Goal: Information Seeking & Learning: Learn about a topic

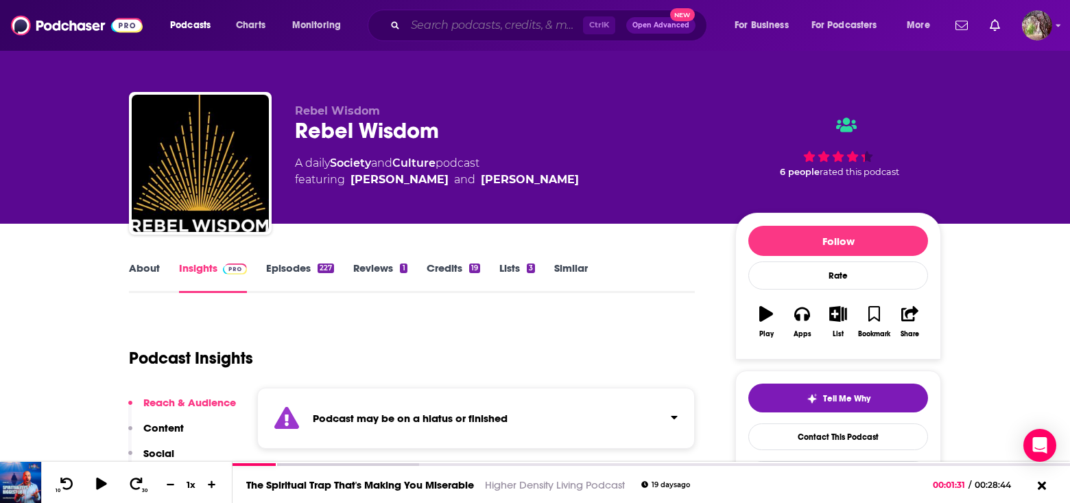
click at [493, 29] on input "Search podcasts, credits, & more..." at bounding box center [494, 25] width 178 height 22
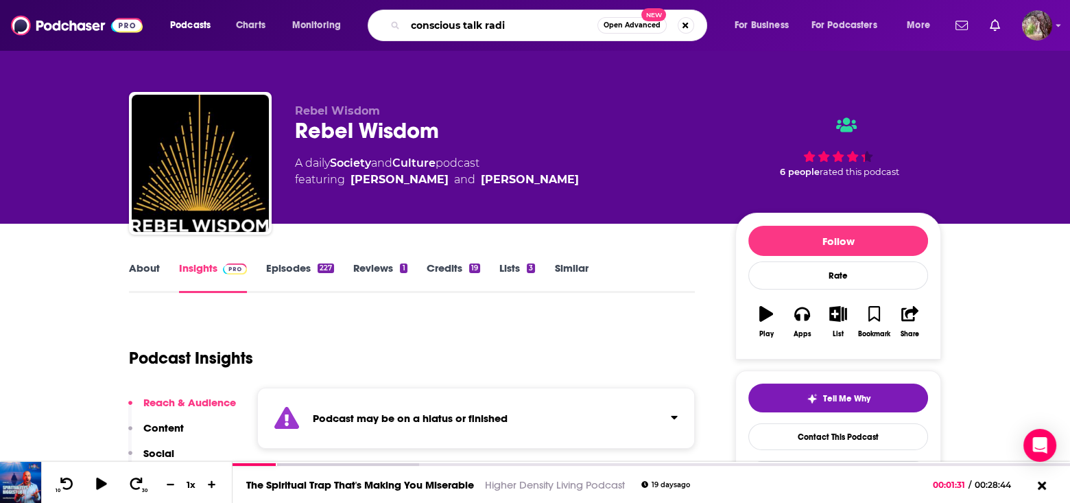
type input "conscious talk radio"
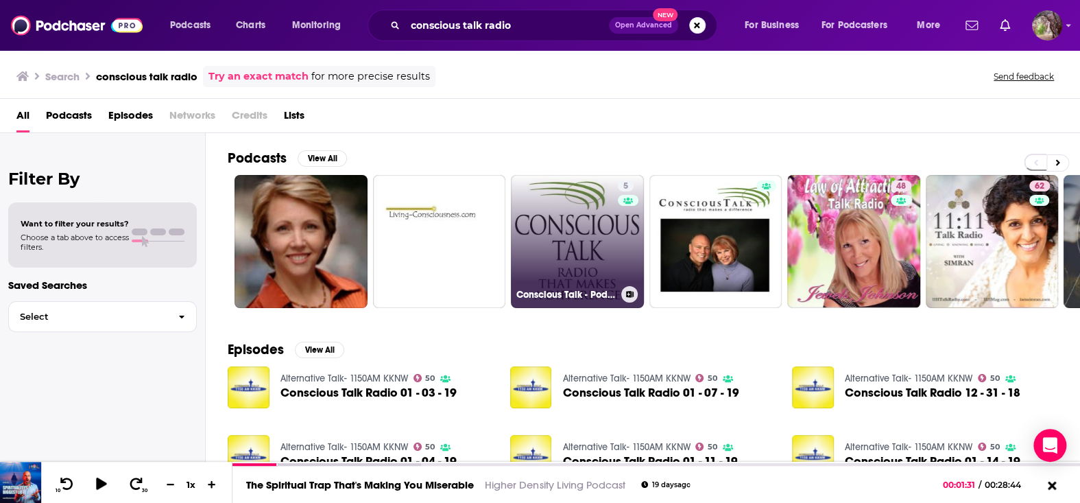
click at [608, 223] on link "5 Conscious Talk - Podcast" at bounding box center [577, 241] width 133 height 133
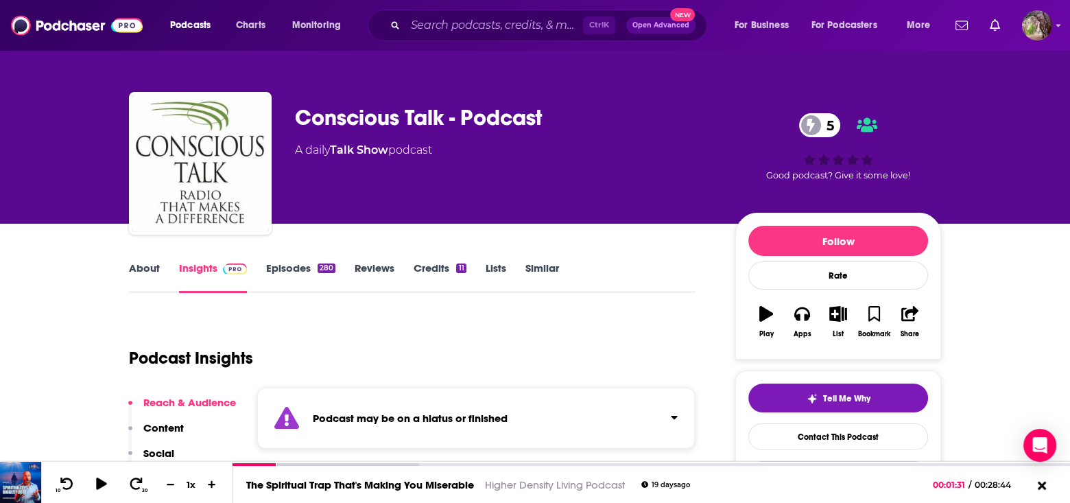
click at [139, 266] on link "About" at bounding box center [144, 277] width 31 height 32
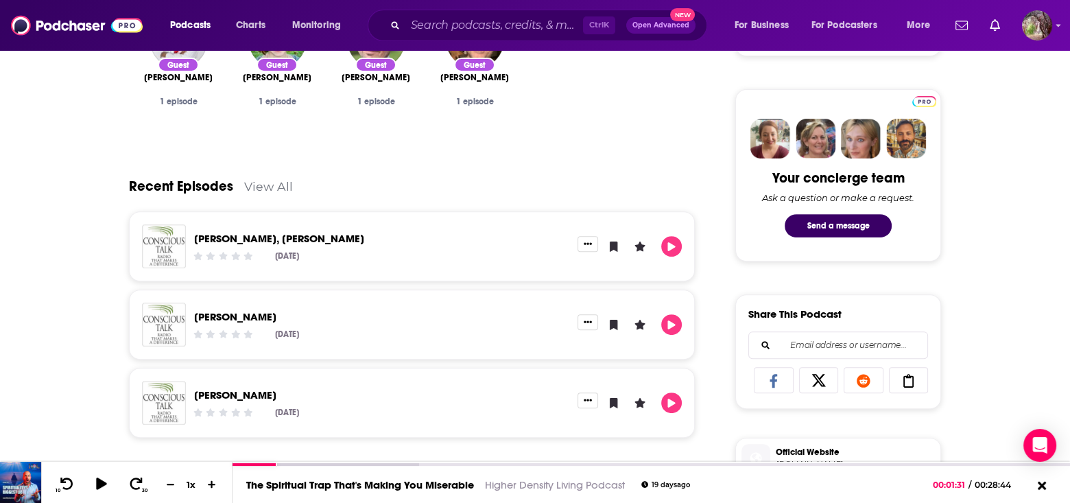
scroll to position [617, 0]
